Goal: Transaction & Acquisition: Book appointment/travel/reservation

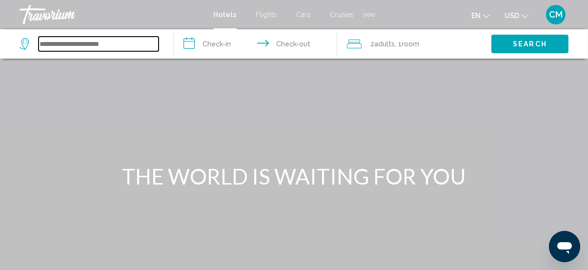
click at [114, 47] on input "Search widget" at bounding box center [99, 44] width 120 height 15
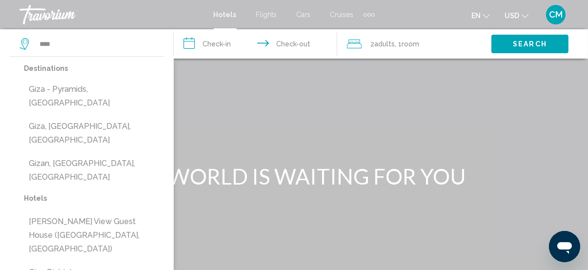
click at [81, 95] on button "Giza - Pyramids, [GEOGRAPHIC_DATA]" at bounding box center [94, 96] width 140 height 32
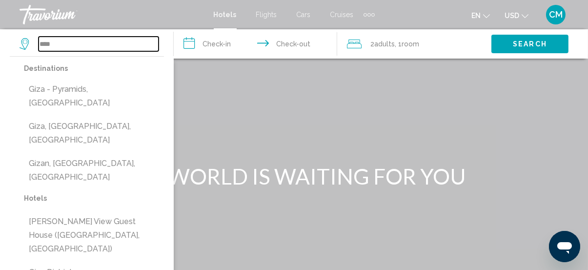
type input "**********"
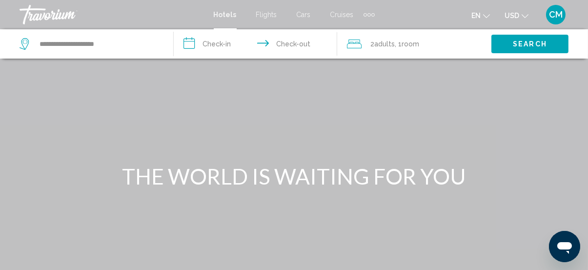
click at [220, 39] on input "**********" at bounding box center [258, 45] width 168 height 32
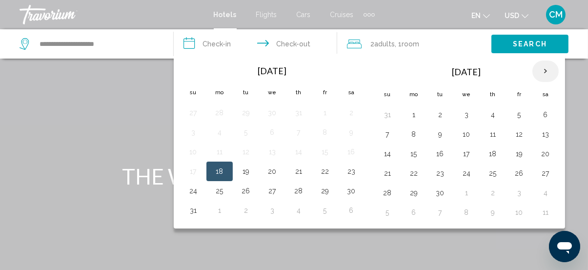
click at [540, 71] on th "Next month" at bounding box center [545, 71] width 26 height 21
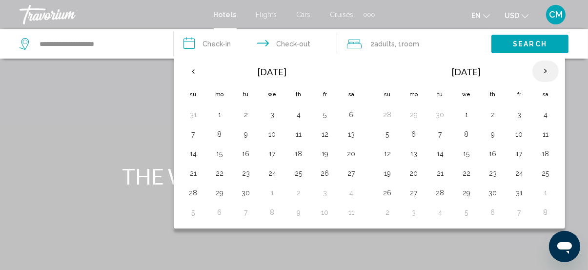
click at [540, 71] on th "Next month" at bounding box center [545, 71] width 26 height 21
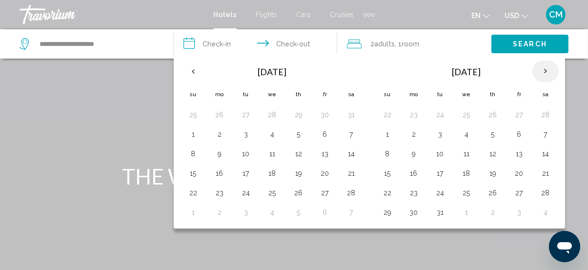
click at [540, 71] on th "Next month" at bounding box center [545, 71] width 26 height 21
click at [367, 15] on div "Extra navigation items" at bounding box center [368, 14] width 3 height 3
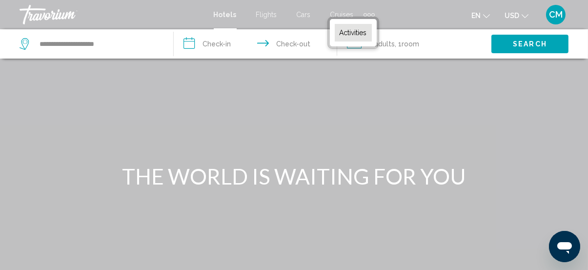
click at [353, 31] on span "Activities" at bounding box center [353, 33] width 27 height 8
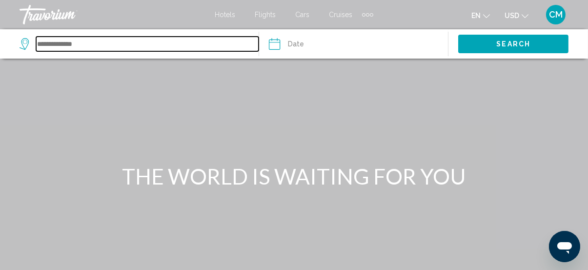
click at [68, 41] on input "Search widget" at bounding box center [147, 44] width 222 height 15
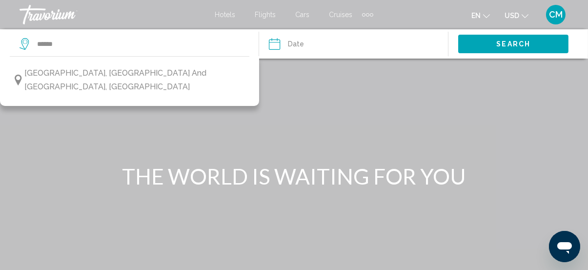
drag, startPoint x: 116, startPoint y: 67, endPoint x: 240, endPoint y: 47, distance: 126.1
click at [123, 65] on button "[GEOGRAPHIC_DATA], [GEOGRAPHIC_DATA] and [GEOGRAPHIC_DATA], [GEOGRAPHIC_DATA]" at bounding box center [130, 80] width 240 height 32
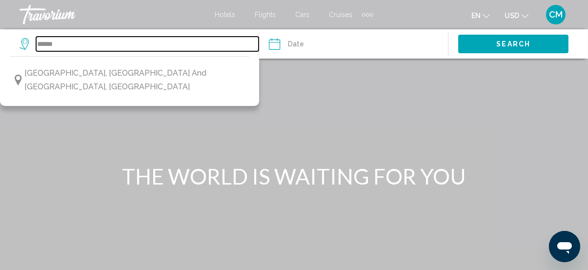
type input "**********"
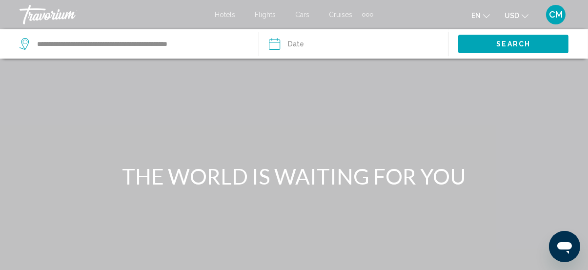
click at [291, 46] on input "Date" at bounding box center [313, 45] width 94 height 32
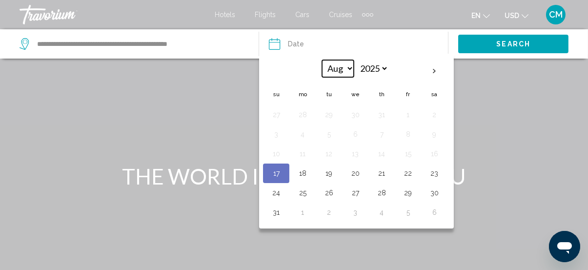
drag, startPoint x: 348, startPoint y: 65, endPoint x: 343, endPoint y: 72, distance: 8.8
click at [348, 67] on select "*** *** *** *** *** *** *** *** *** *** *** ***" at bounding box center [338, 68] width 32 height 17
select select "*"
click at [322, 60] on select "*** *** *** *** *** *** *** *** *** *** *** ***" at bounding box center [338, 68] width 32 height 17
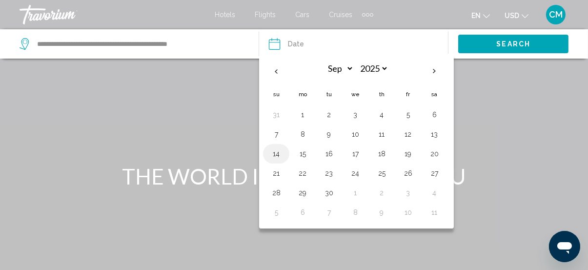
click at [273, 154] on button "14" at bounding box center [276, 154] width 16 height 14
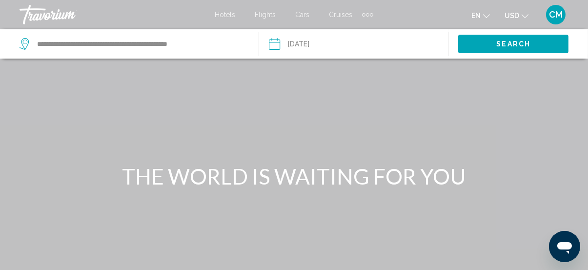
click at [334, 47] on input "**********" at bounding box center [313, 45] width 94 height 32
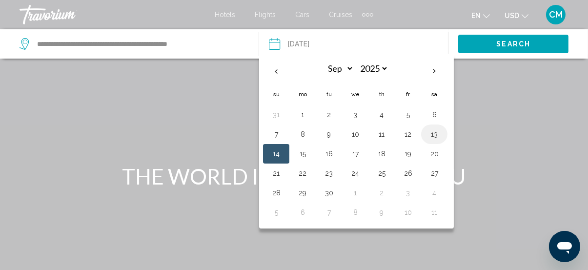
click at [433, 135] on button "13" at bounding box center [434, 134] width 16 height 14
type input "**********"
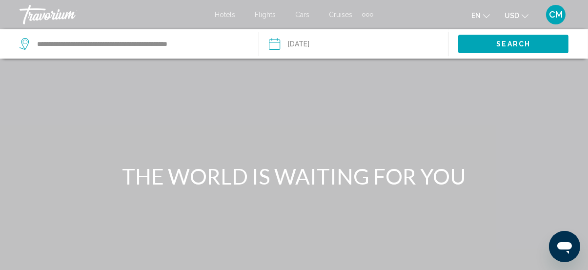
click at [509, 37] on button "Search" at bounding box center [513, 44] width 110 height 18
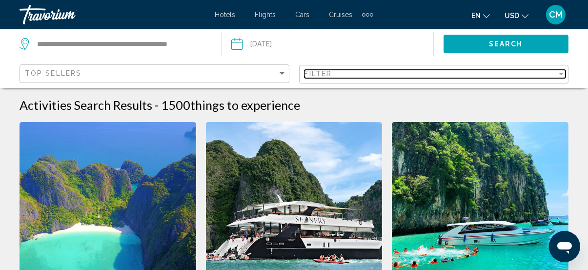
click at [363, 76] on div "Filter" at bounding box center [430, 74] width 253 height 8
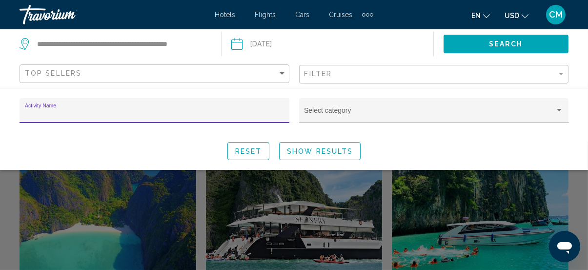
click at [222, 117] on input "Activity Name" at bounding box center [155, 114] width 260 height 8
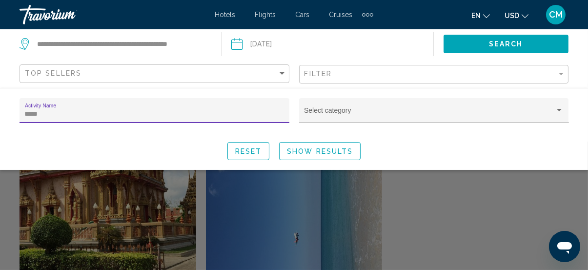
type input "*****"
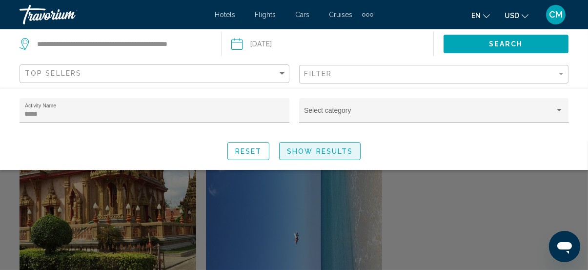
click at [333, 155] on button "Show Results" at bounding box center [319, 151] width 81 height 18
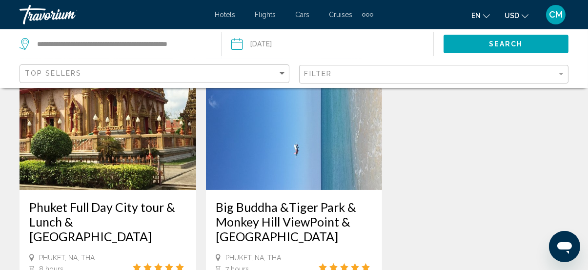
scroll to position [44, 0]
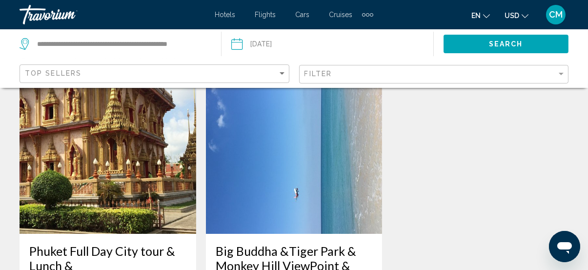
click at [269, 43] on input "Date: Sep 13, 2025" at bounding box center [281, 45] width 105 height 32
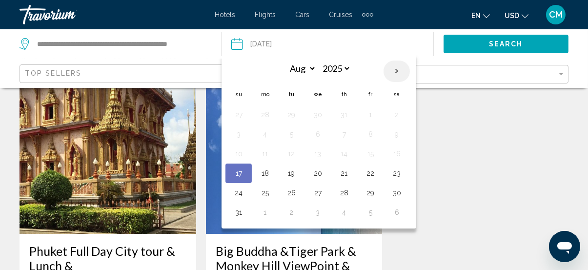
drag, startPoint x: 394, startPoint y: 70, endPoint x: 382, endPoint y: 76, distance: 13.5
click at [393, 70] on th "Next month" at bounding box center [396, 71] width 26 height 21
select select "*"
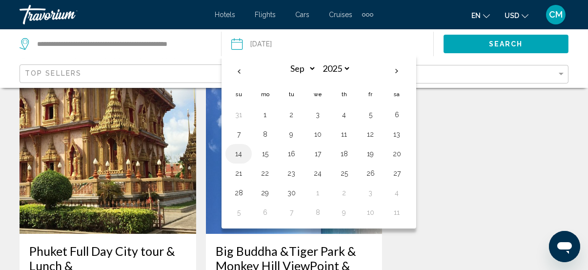
click at [242, 154] on button "14" at bounding box center [239, 154] width 16 height 14
type input "**********"
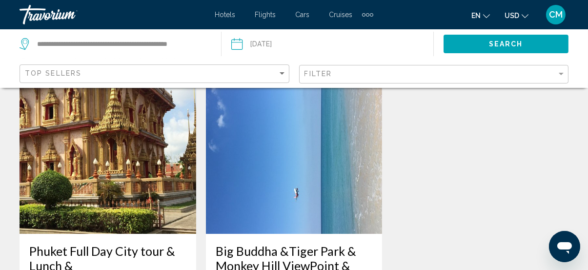
click at [491, 42] on span "Search" at bounding box center [506, 44] width 34 height 8
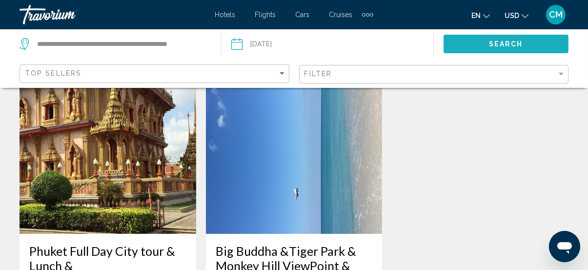
scroll to position [0, 0]
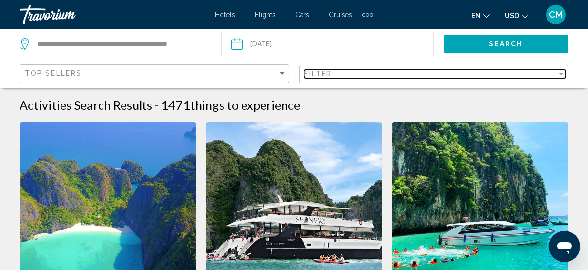
click at [350, 75] on div "Filter" at bounding box center [430, 74] width 253 height 8
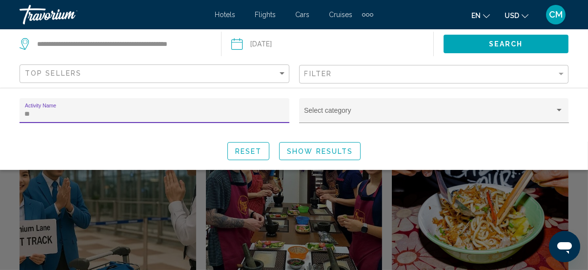
type input "**"
click at [323, 160] on div "** Activity Name Select category Reset Show Results" at bounding box center [294, 129] width 588 height 82
click at [324, 151] on span "Show Results" at bounding box center [320, 151] width 66 height 8
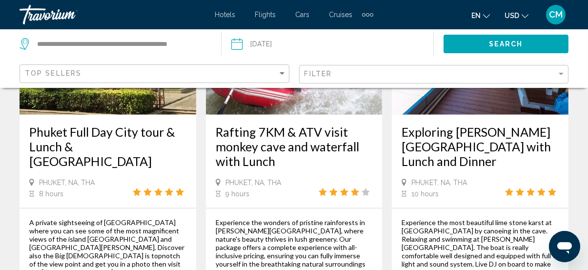
scroll to position [976, 0]
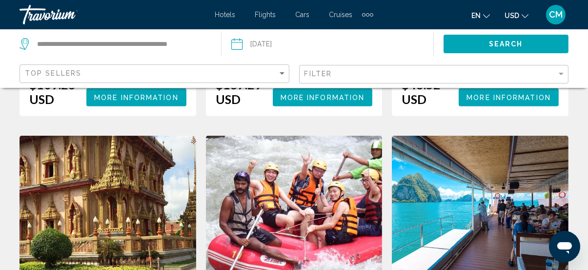
click at [525, 167] on img "Main content" at bounding box center [480, 214] width 177 height 156
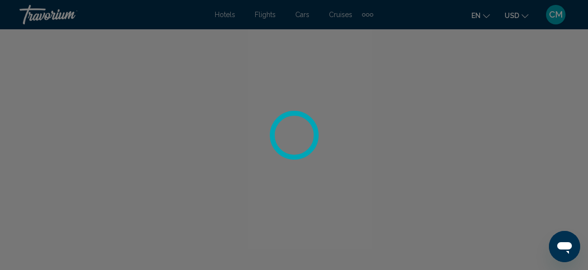
scroll to position [126, 0]
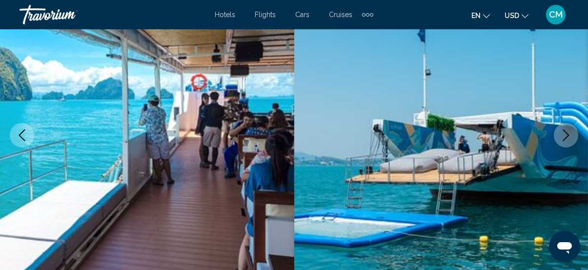
click at [565, 132] on icon "Next image" at bounding box center [566, 135] width 12 height 12
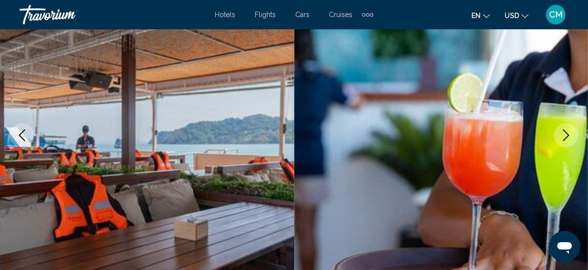
click at [565, 137] on icon "Next image" at bounding box center [566, 135] width 6 height 12
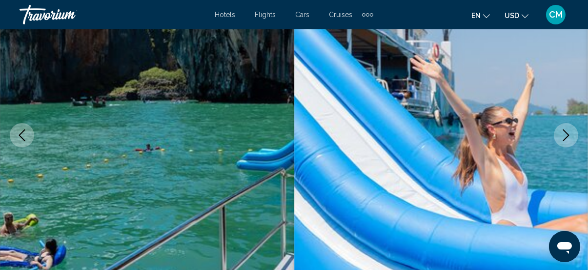
click at [565, 137] on icon "Next image" at bounding box center [566, 135] width 6 height 12
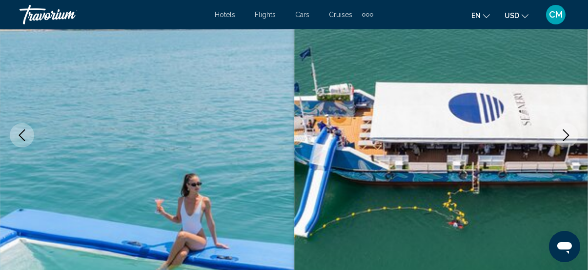
click at [565, 137] on icon "Next image" at bounding box center [566, 135] width 6 height 12
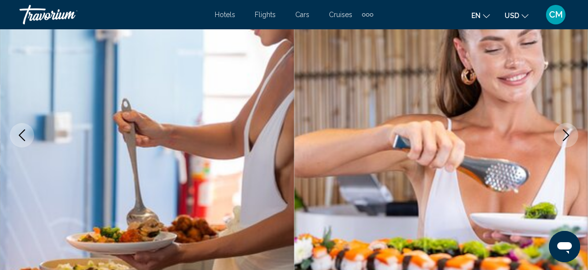
click at [565, 137] on icon "Next image" at bounding box center [566, 135] width 6 height 12
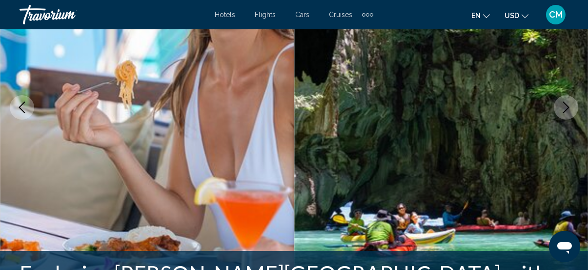
scroll to position [140, 0]
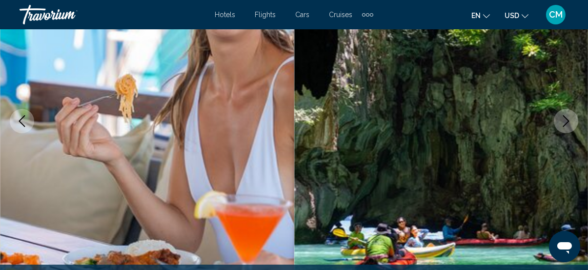
click at [568, 121] on icon "Next image" at bounding box center [566, 121] width 12 height 12
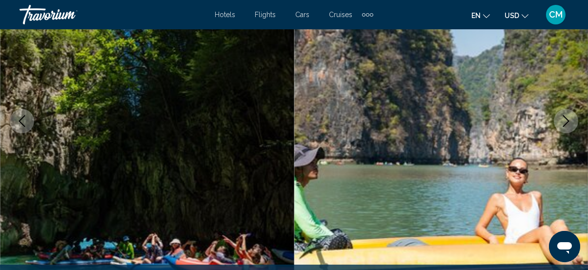
click at [568, 121] on icon "Next image" at bounding box center [566, 121] width 12 height 12
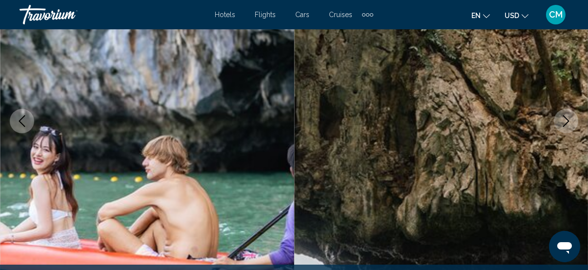
click at [568, 121] on icon "Next image" at bounding box center [566, 121] width 12 height 12
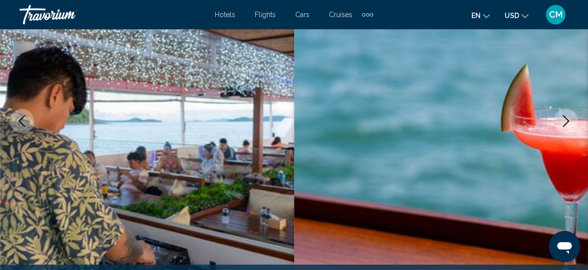
click at [568, 121] on icon "Next image" at bounding box center [566, 121] width 12 height 12
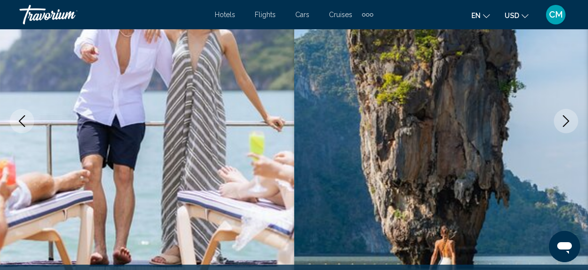
click at [565, 118] on icon "Next image" at bounding box center [566, 121] width 12 height 12
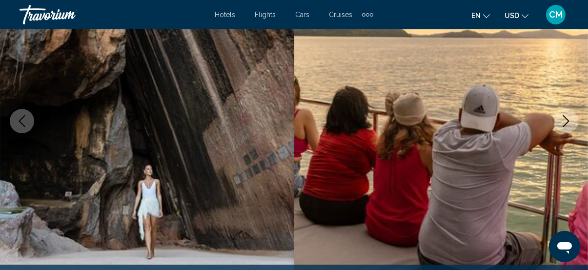
click at [565, 118] on icon "Next image" at bounding box center [566, 121] width 12 height 12
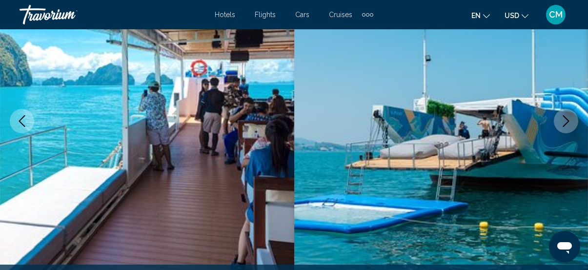
click at [565, 118] on icon "Next image" at bounding box center [566, 121] width 12 height 12
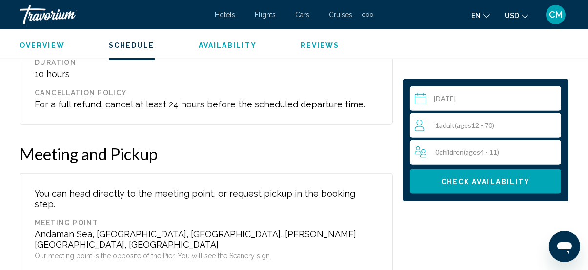
scroll to position [1427, 0]
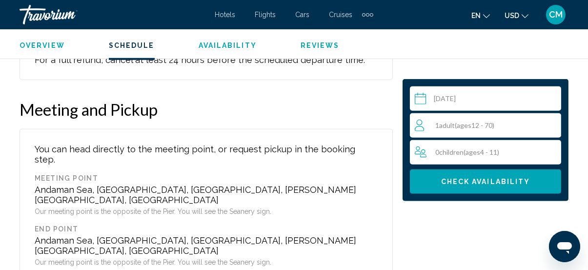
click at [498, 121] on div "1 Adult Adults ( ages [DEMOGRAPHIC_DATA])" at bounding box center [488, 126] width 146 height 12
click at [551, 124] on icon "Increment adults" at bounding box center [551, 125] width 9 height 9
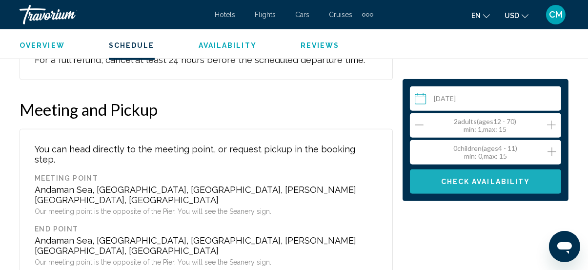
click at [508, 184] on span "Check Availability" at bounding box center [485, 182] width 89 height 8
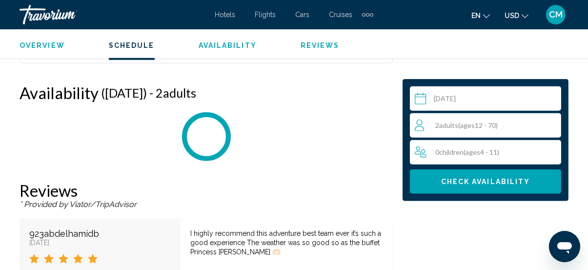
scroll to position [1718, 0]
